Goal: Complete application form

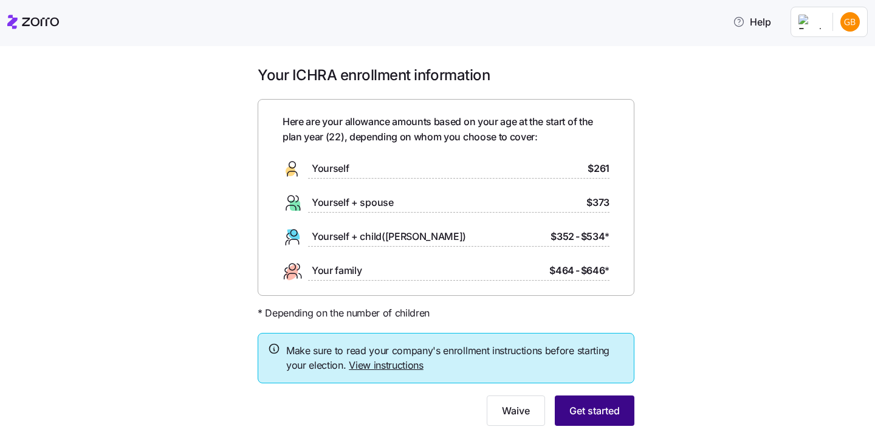
click at [574, 403] on span "Get started" at bounding box center [594, 410] width 50 height 15
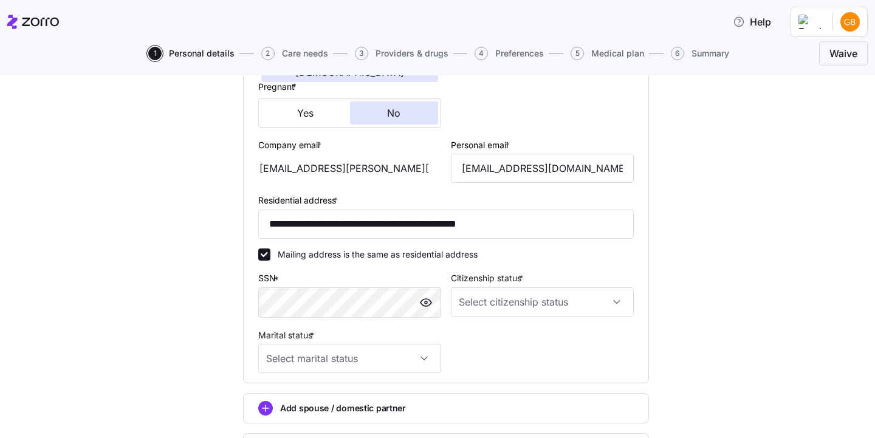
scroll to position [295, 0]
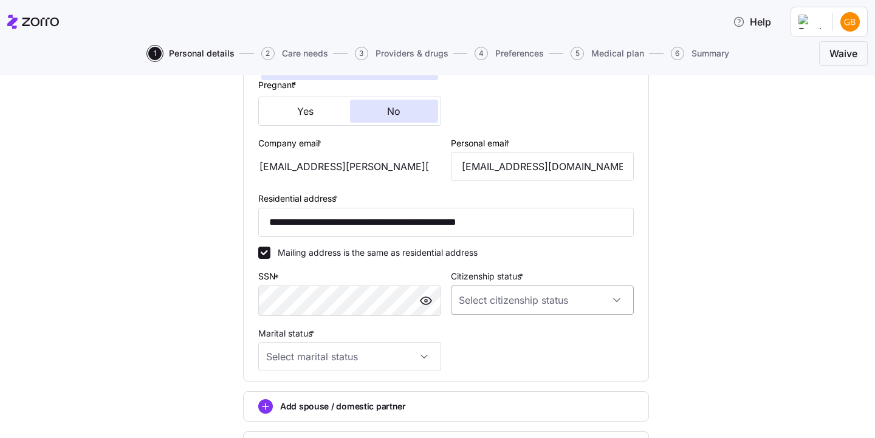
click at [510, 296] on input "Citizenship status *" at bounding box center [542, 299] width 183 height 29
click at [508, 338] on div "[DEMOGRAPHIC_DATA] citizen" at bounding box center [541, 334] width 173 height 26
type input "[DEMOGRAPHIC_DATA] citizen"
click at [409, 346] on input "Marital status *" at bounding box center [349, 356] width 183 height 29
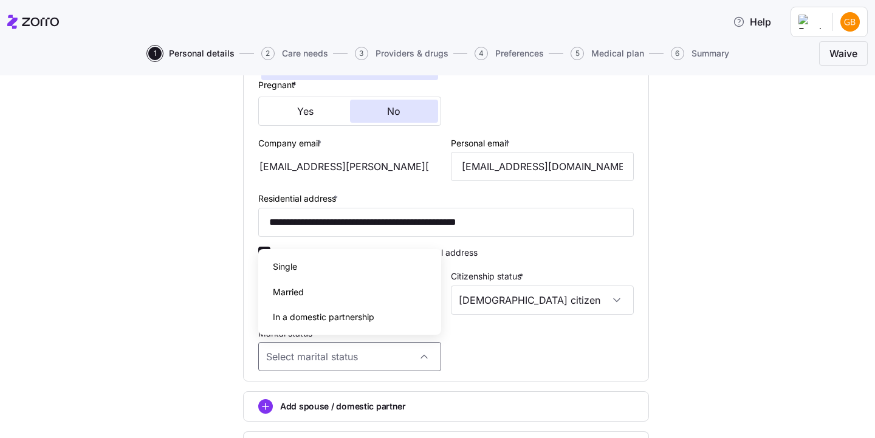
click at [330, 267] on div "Single" at bounding box center [349, 267] width 173 height 26
type input "Single"
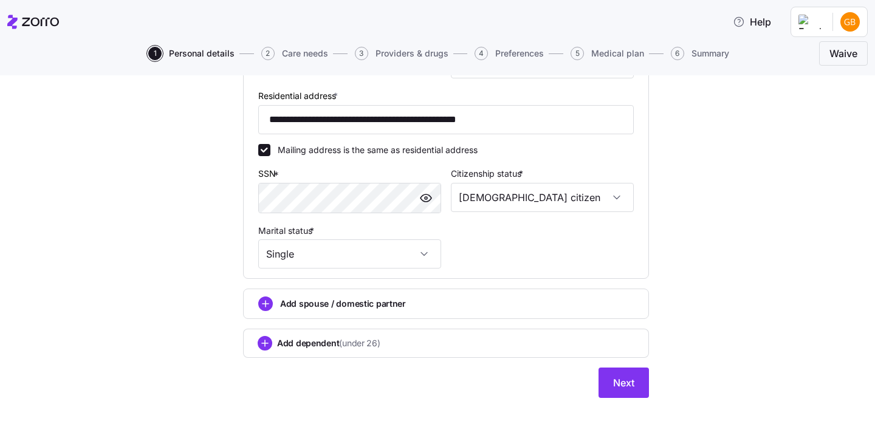
scroll to position [0, 0]
click at [624, 375] on span "Next" at bounding box center [623, 382] width 21 height 15
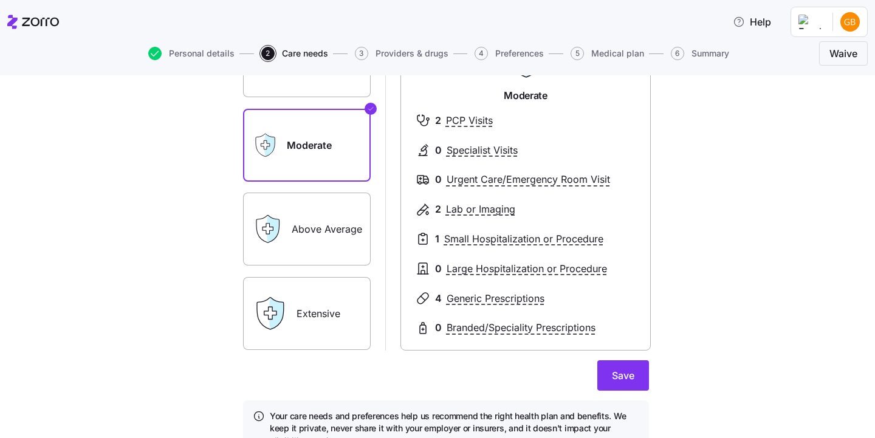
scroll to position [139, 0]
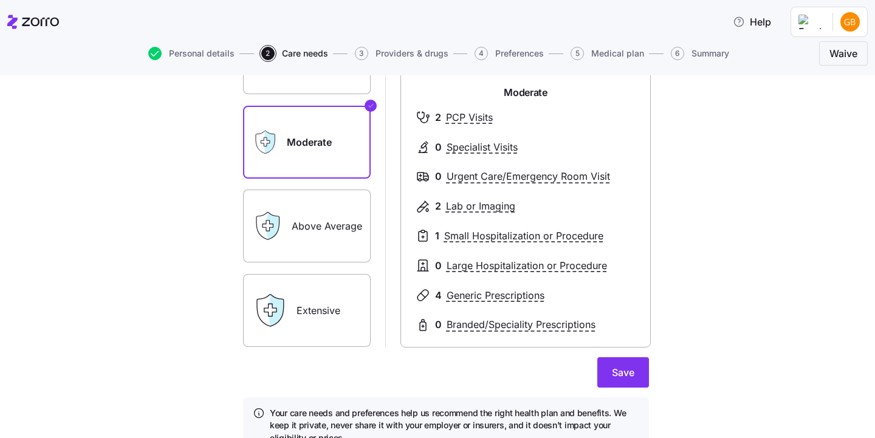
click at [304, 216] on label "Above Average" at bounding box center [307, 225] width 128 height 73
click at [0, 0] on input "Above Average" at bounding box center [0, 0] width 0 height 0
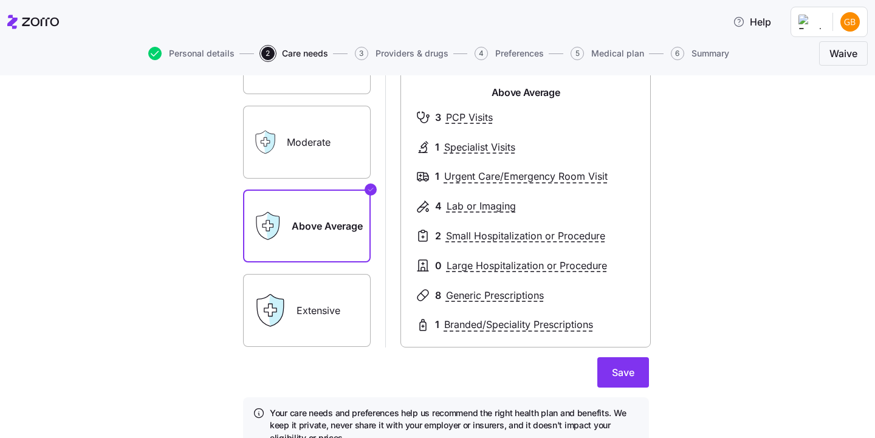
click at [292, 315] on div "Extensive" at bounding box center [307, 310] width 128 height 73
click at [313, 308] on label "Extensive" at bounding box center [307, 310] width 128 height 73
click at [0, 0] on input "Extensive" at bounding box center [0, 0] width 0 height 0
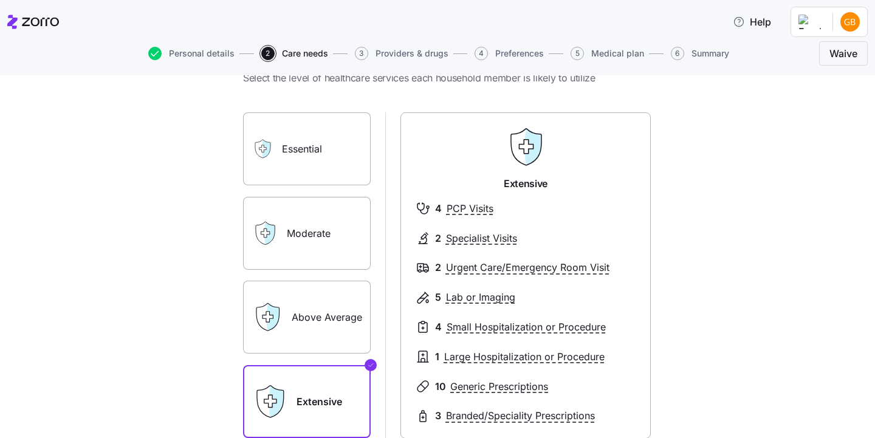
scroll to position [44, 0]
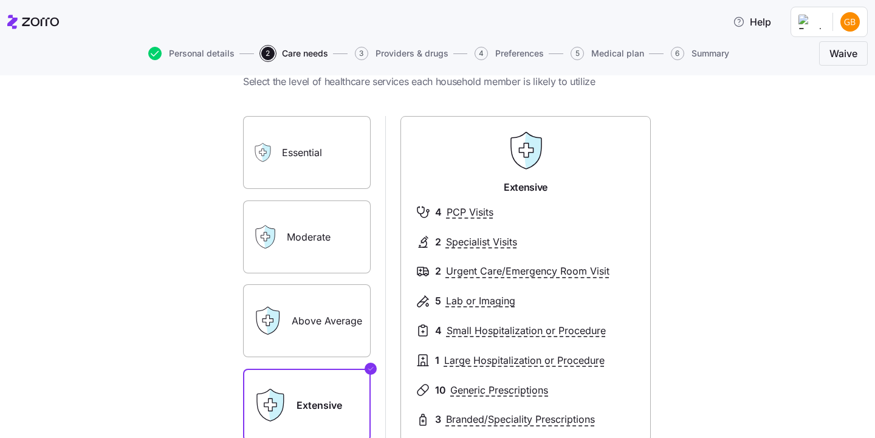
click at [321, 170] on label "Essential" at bounding box center [307, 152] width 128 height 73
click at [0, 0] on input "Essential" at bounding box center [0, 0] width 0 height 0
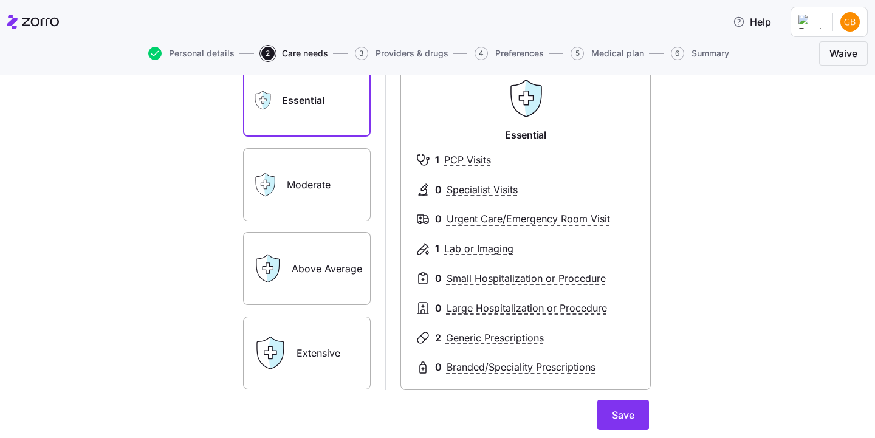
scroll to position [99, 0]
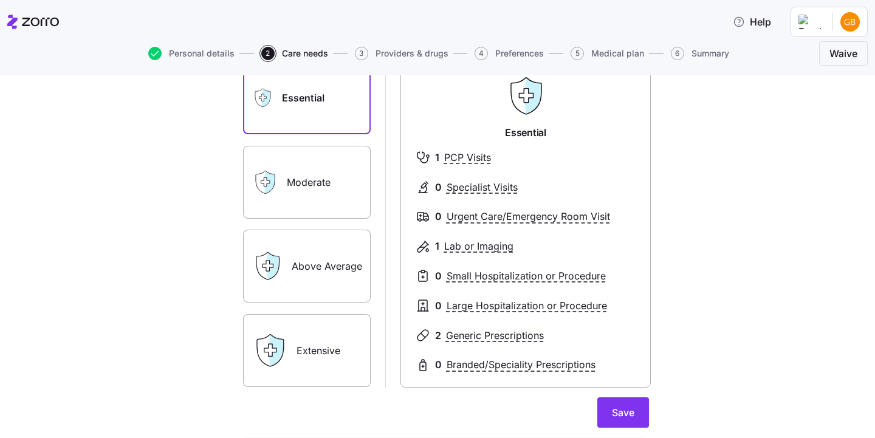
click at [302, 330] on label "Extensive" at bounding box center [307, 350] width 128 height 73
click at [0, 0] on input "Extensive" at bounding box center [0, 0] width 0 height 0
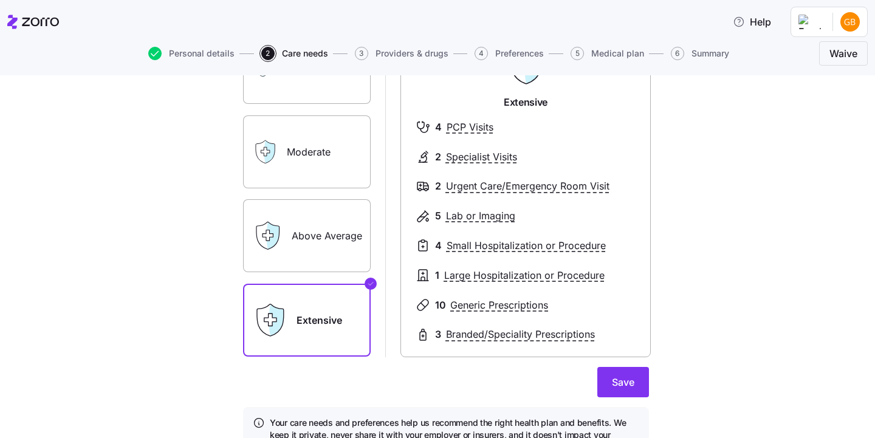
scroll to position [145, 0]
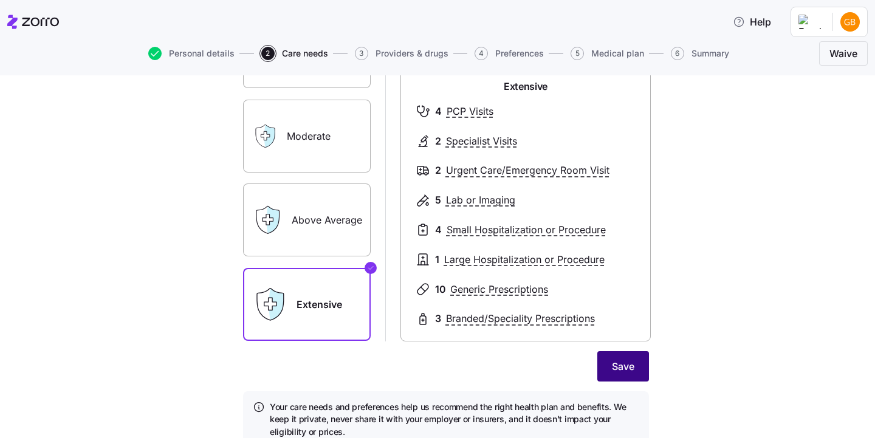
click at [610, 360] on button "Save" at bounding box center [623, 366] width 52 height 30
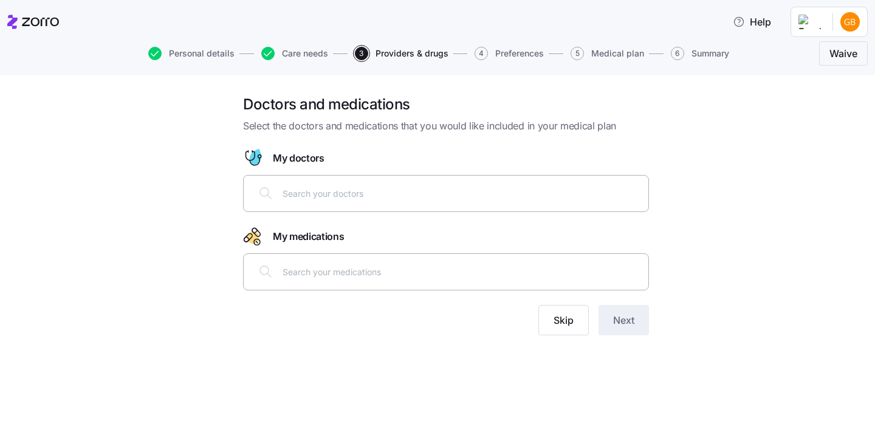
click at [457, 208] on div at bounding box center [446, 193] width 406 height 37
click at [553, 333] on button "Skip" at bounding box center [563, 320] width 50 height 30
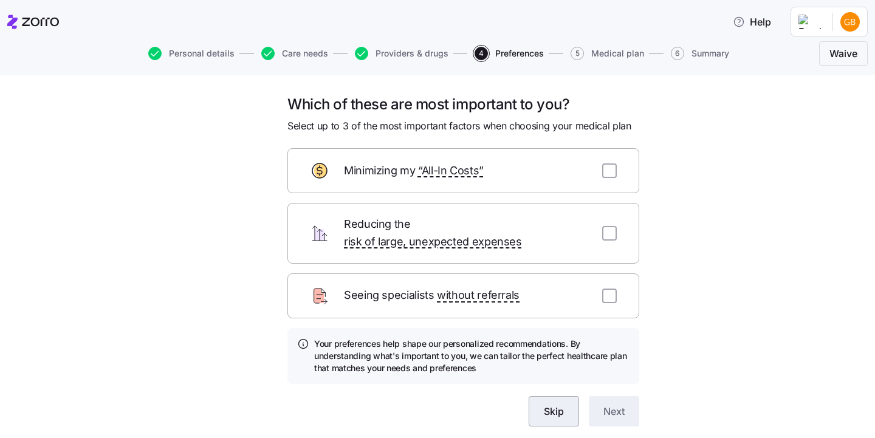
click at [552, 404] on span "Skip" at bounding box center [554, 411] width 20 height 15
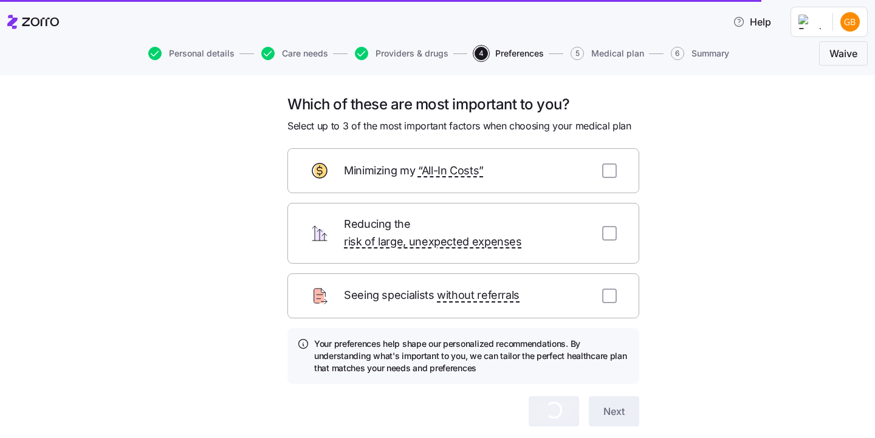
scroll to position [21, 0]
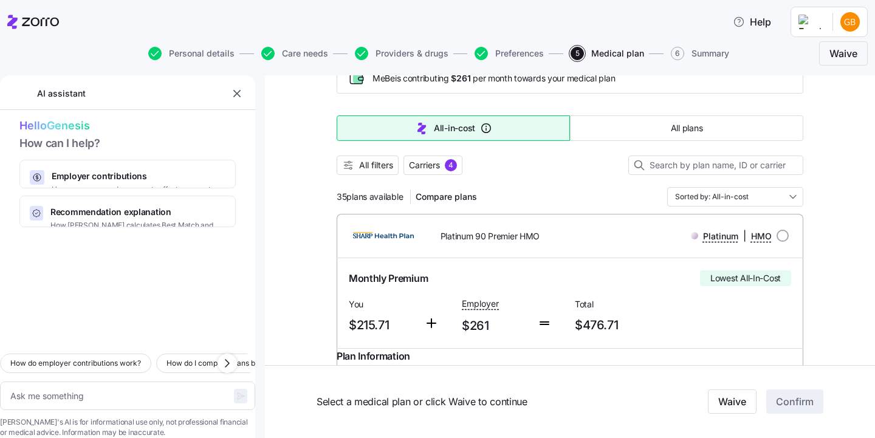
scroll to position [82, 0]
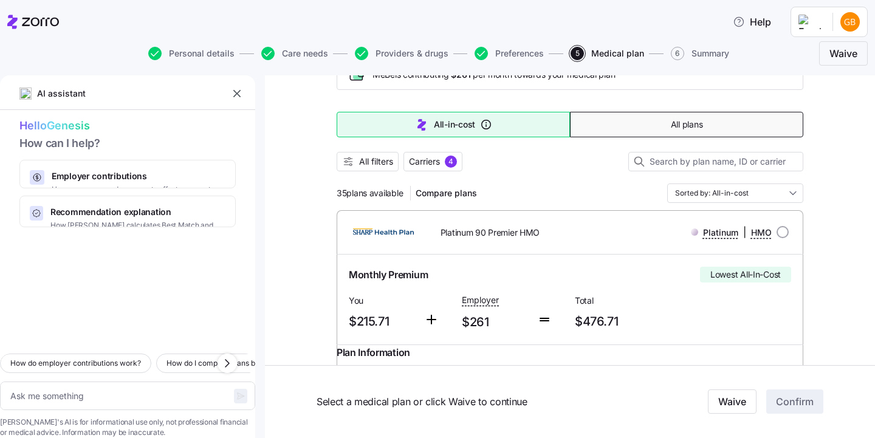
click at [606, 130] on button "All plans" at bounding box center [686, 125] width 233 height 26
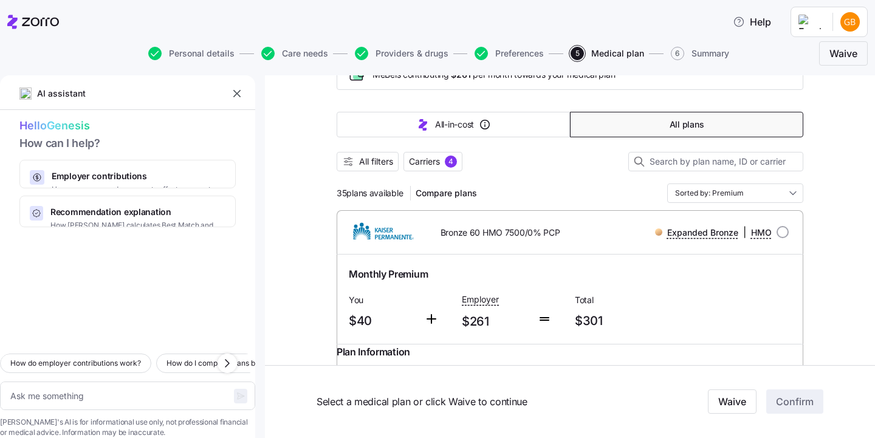
type textarea "x"
type input "Sorted by: Premium"
click at [679, 200] on input "Sorted by: Premium" at bounding box center [735, 192] width 136 height 19
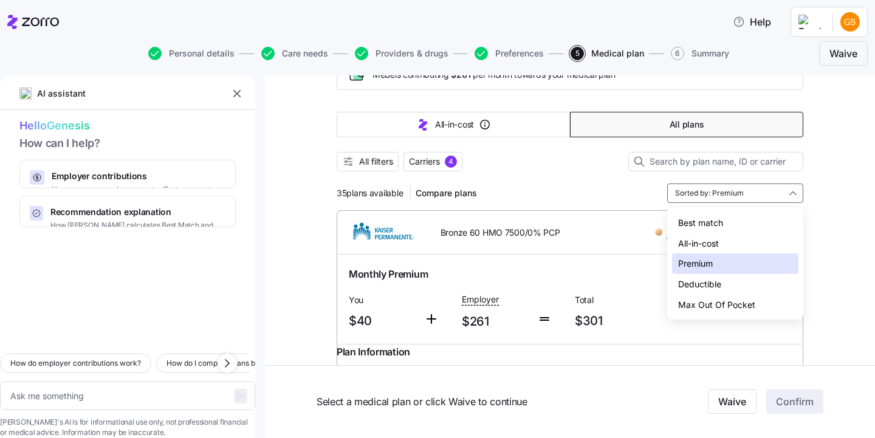
scroll to position [0, 0]
click at [705, 194] on input "Sorted by: Premium" at bounding box center [735, 192] width 136 height 19
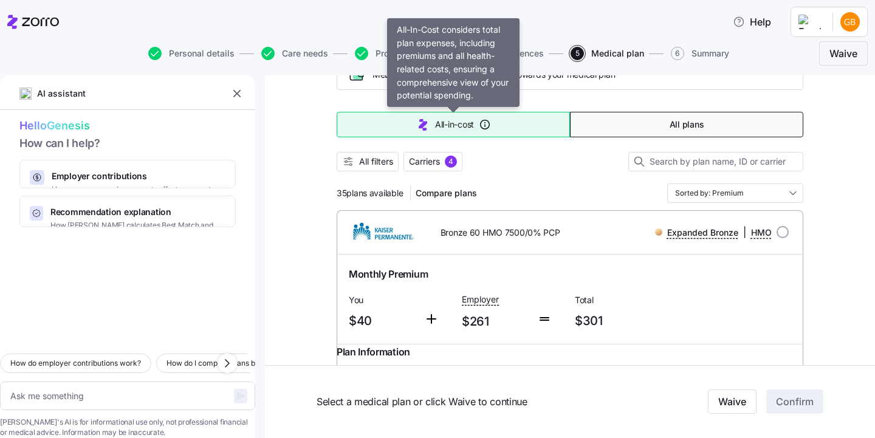
click at [535, 132] on button "All-in-cost" at bounding box center [452, 125] width 233 height 26
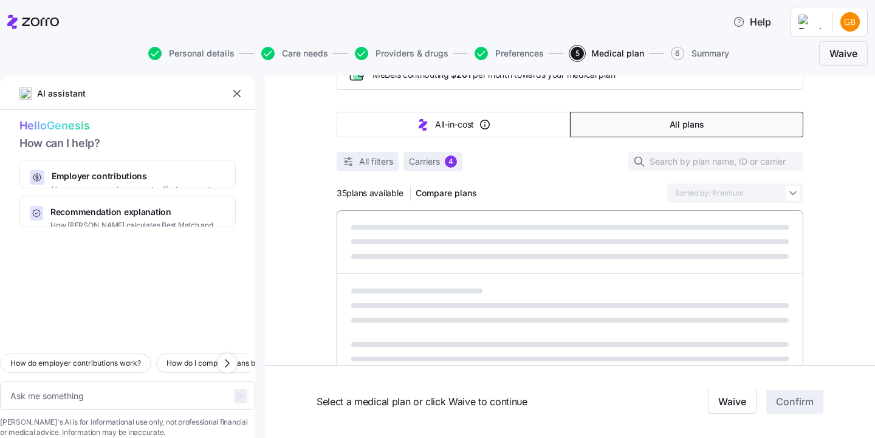
type textarea "x"
type input "Sorted by: All-in-cost"
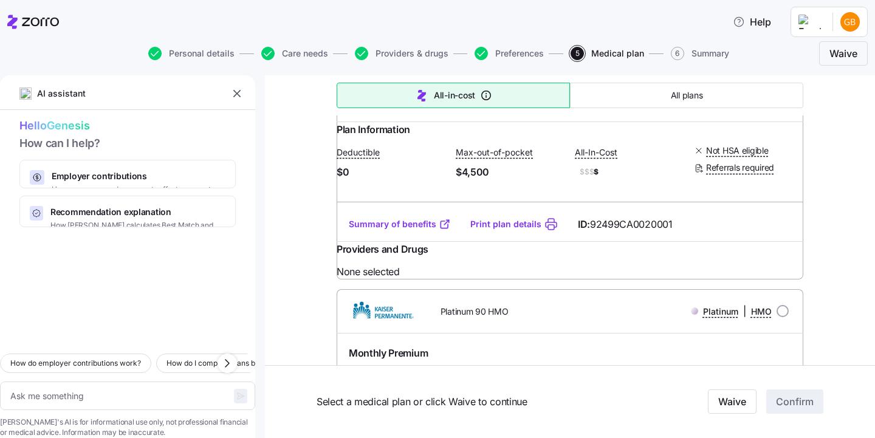
scroll to position [1509, 0]
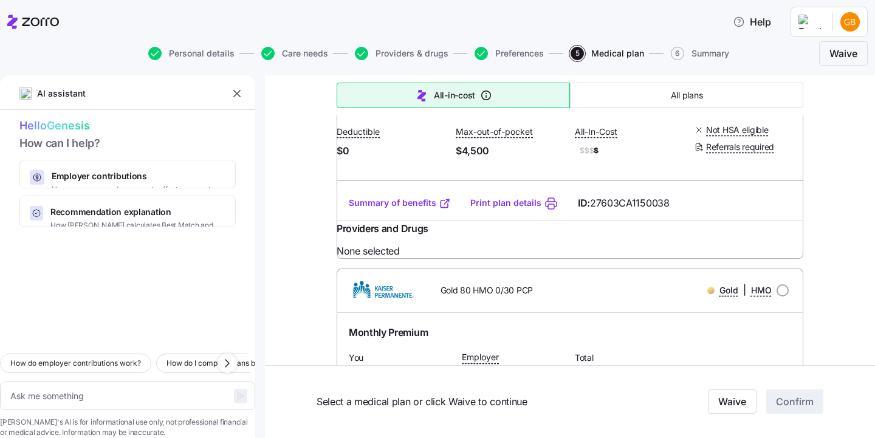
type textarea "x"
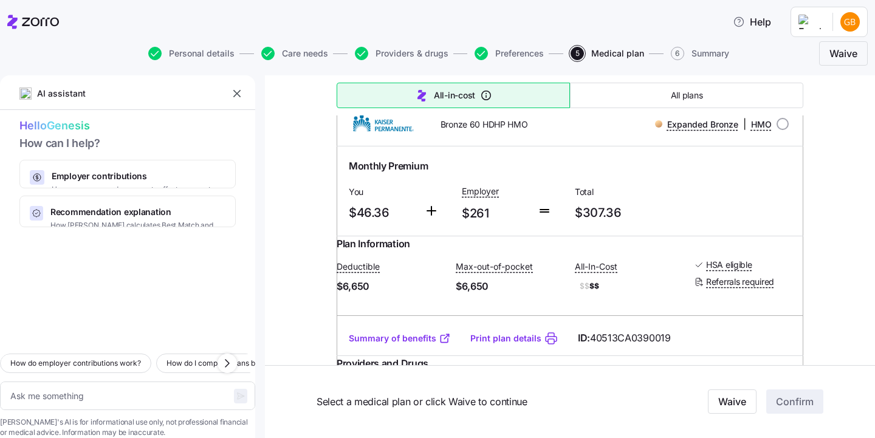
scroll to position [3499, 0]
radio input "true"
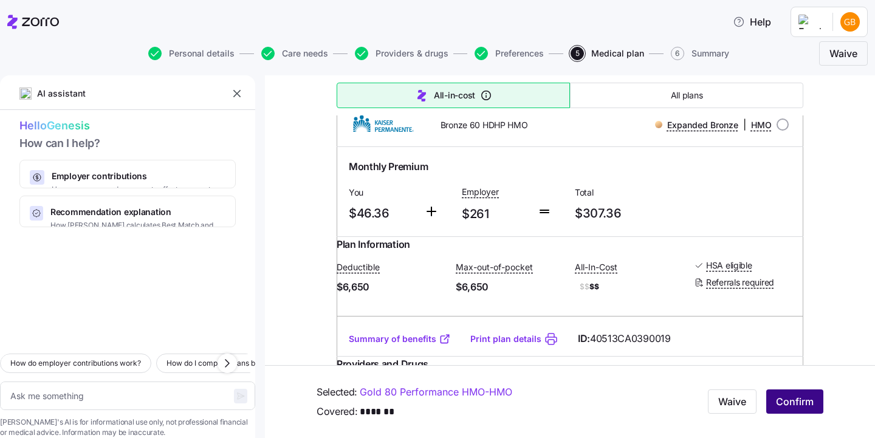
click at [797, 404] on span "Confirm" at bounding box center [795, 402] width 38 height 15
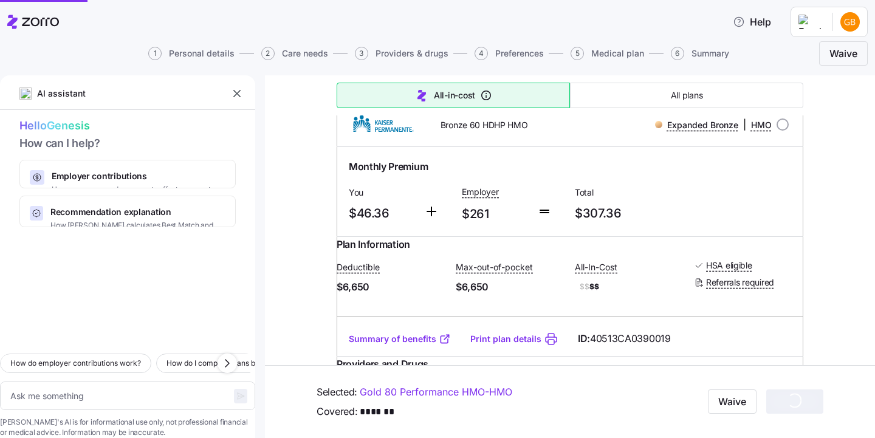
type textarea "x"
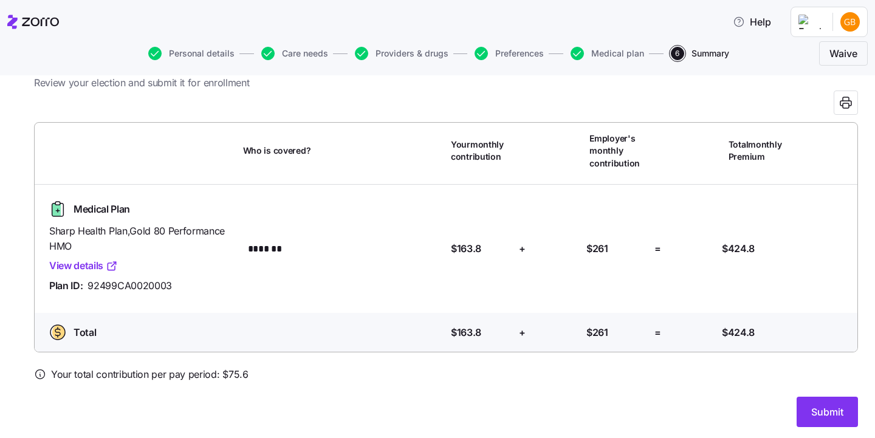
scroll to position [43, 0]
click at [808, 404] on button "Submit" at bounding box center [826, 412] width 61 height 30
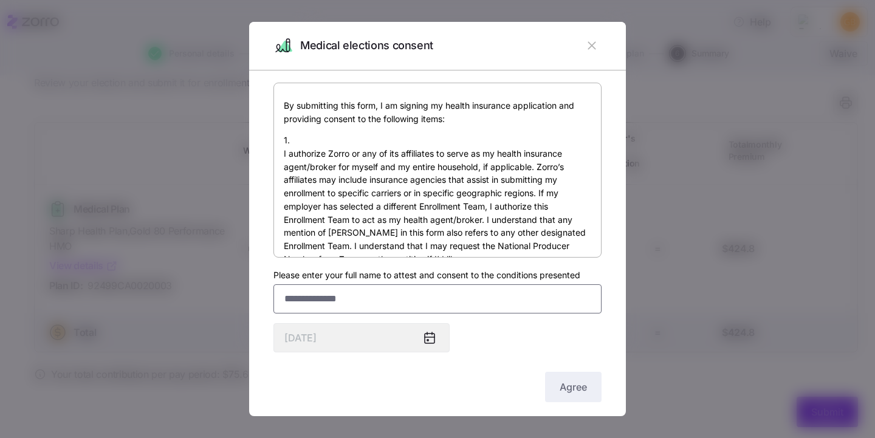
click at [547, 309] on input "Please enter your full name to attest and consent to the conditions presented" at bounding box center [437, 298] width 328 height 29
type input "**********"
click at [584, 384] on span "Agree" at bounding box center [572, 387] width 27 height 15
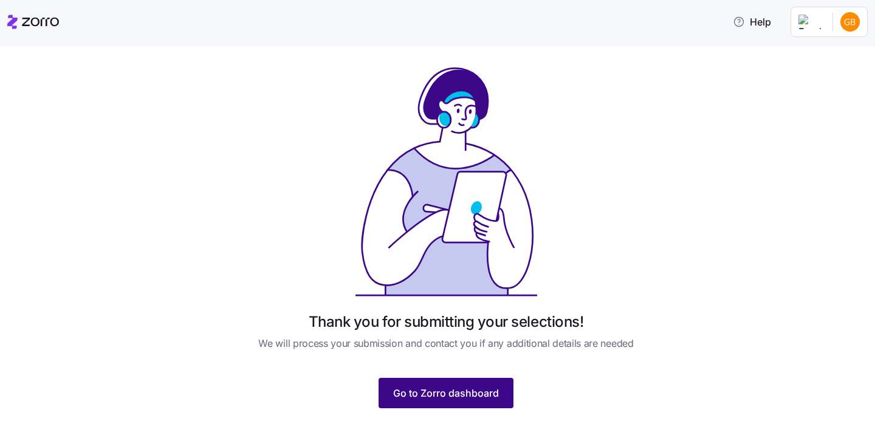
click at [479, 384] on button "Go to Zorro dashboard" at bounding box center [445, 393] width 135 height 30
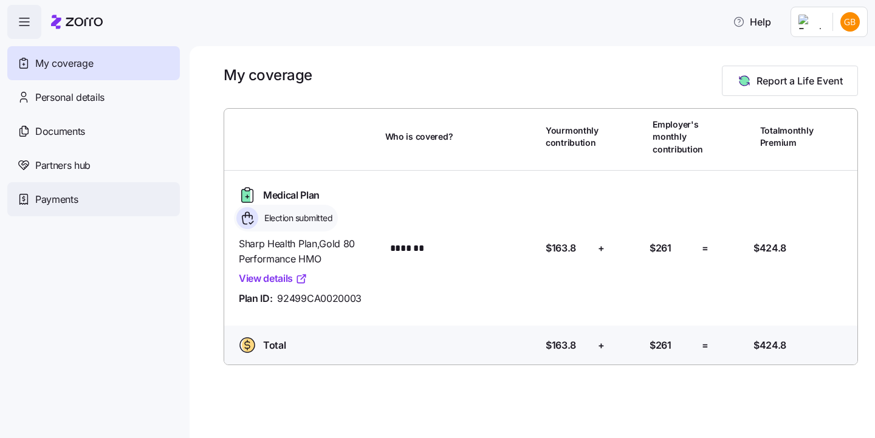
click at [83, 207] on div "Payments" at bounding box center [93, 199] width 172 height 34
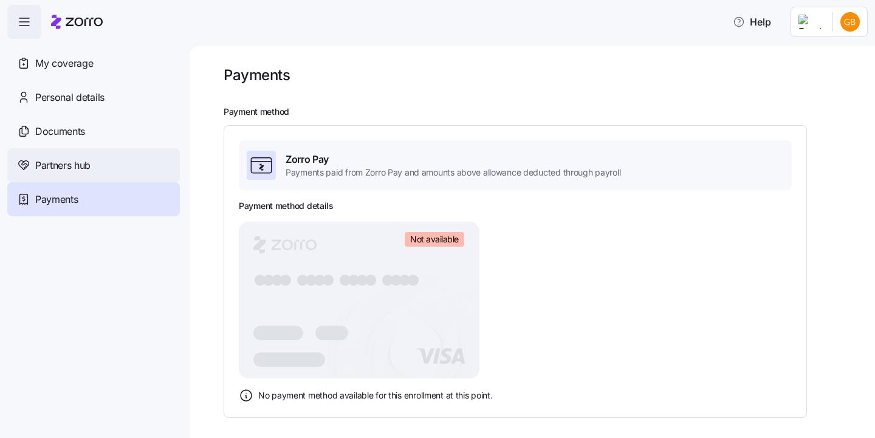
click at [107, 159] on div "Partners hub" at bounding box center [93, 165] width 172 height 34
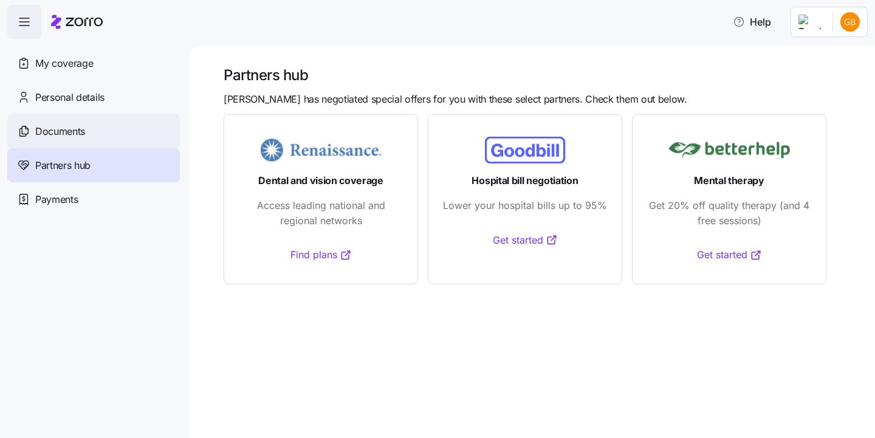
click at [101, 131] on div "Documents" at bounding box center [93, 131] width 172 height 34
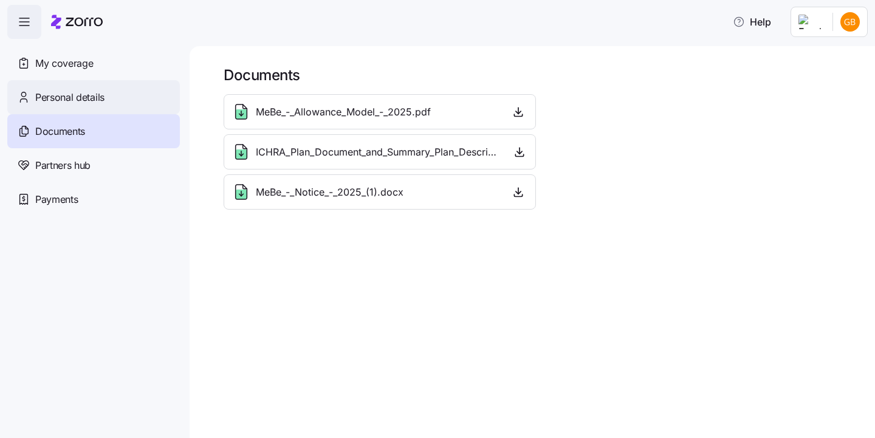
click at [105, 106] on div "Personal details" at bounding box center [93, 97] width 172 height 34
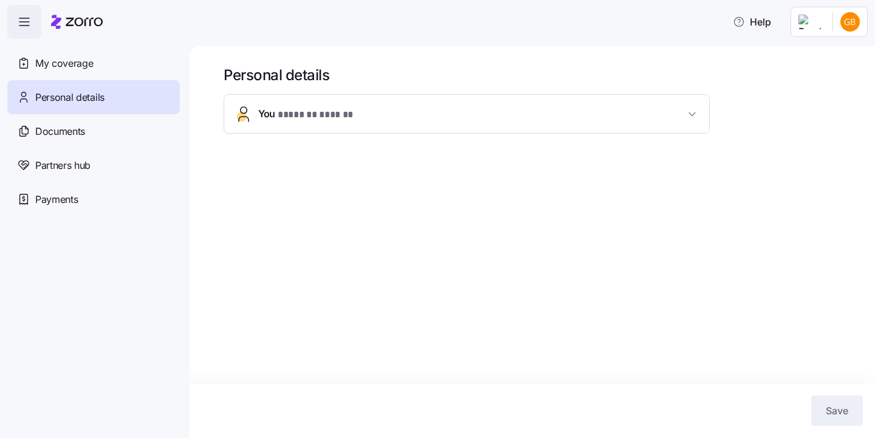
click at [318, 117] on span "* ******* ****** *" at bounding box center [316, 114] width 76 height 15
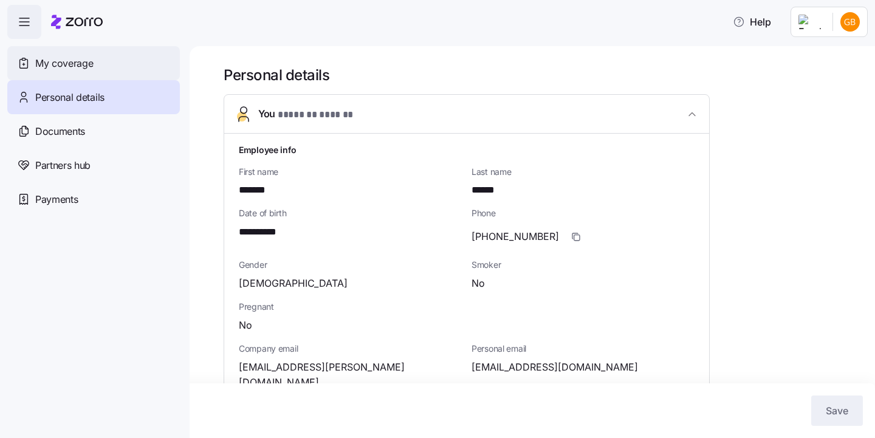
click at [120, 62] on div "My coverage" at bounding box center [93, 63] width 172 height 34
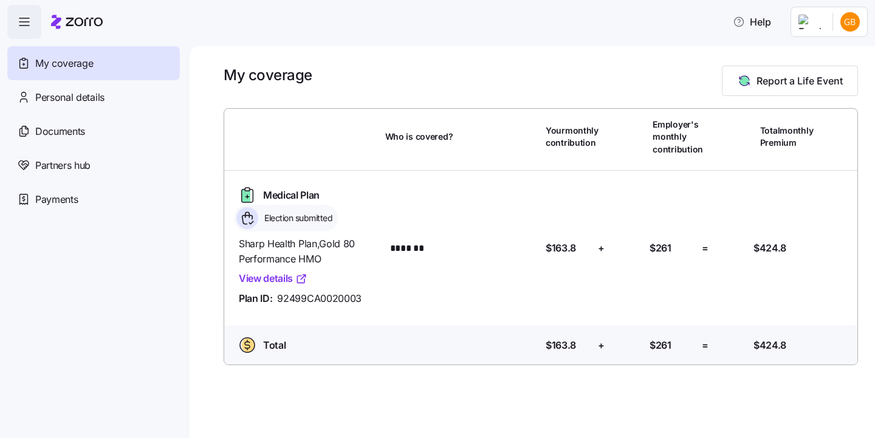
click at [280, 276] on link "View details" at bounding box center [273, 278] width 69 height 15
